Goal: Transaction & Acquisition: Purchase product/service

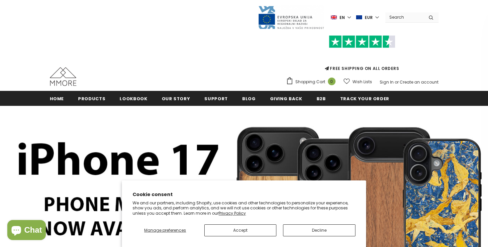
click at [299, 229] on button "Decline" at bounding box center [319, 230] width 72 height 12
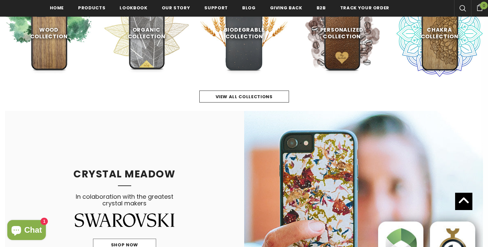
scroll to position [368, 0]
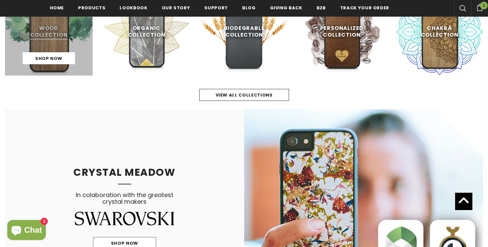
click at [37, 51] on link at bounding box center [49, 32] width 88 height 88
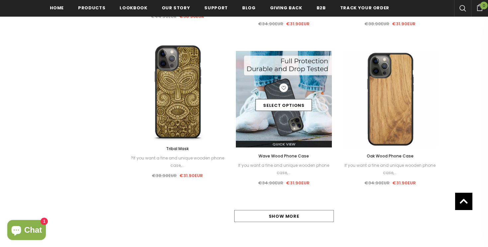
scroll to position [628, 0]
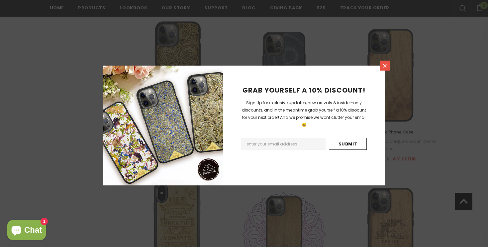
click at [380, 66] on link at bounding box center [385, 65] width 10 height 10
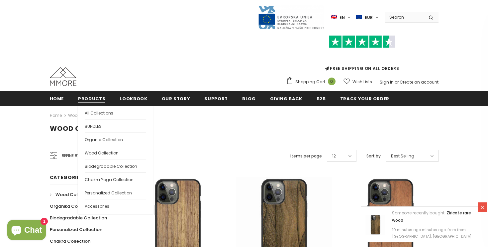
scroll to position [0, 0]
click at [115, 178] on span "Chakra Yoga Collection" at bounding box center [109, 179] width 49 height 6
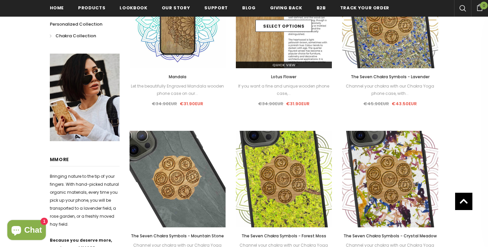
scroll to position [334, 0]
